Goal: Find specific page/section: Find specific page/section

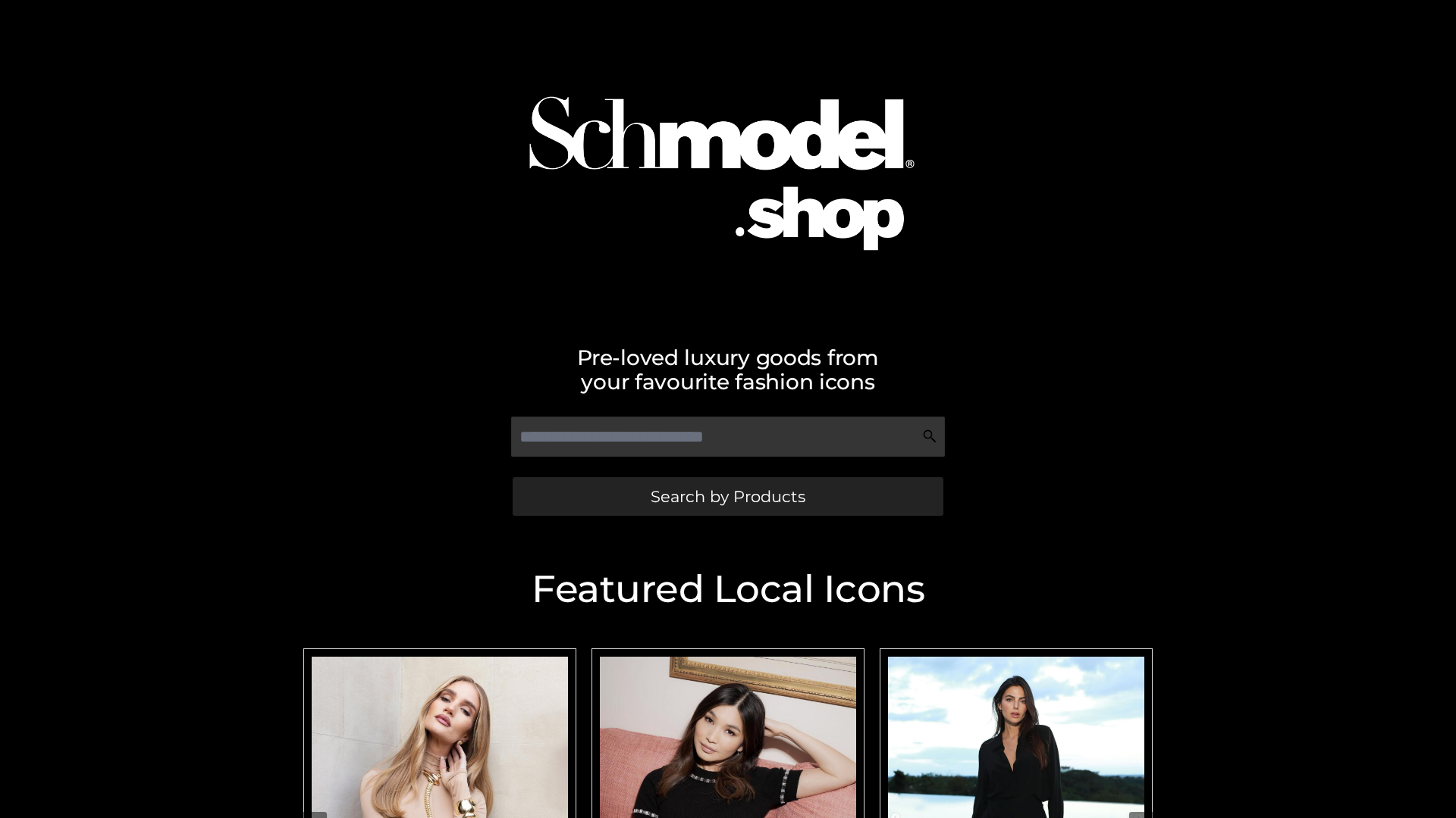
click at [727, 496] on span "Search by Products" at bounding box center [727, 496] width 154 height 16
